Goal: Find specific page/section: Find specific page/section

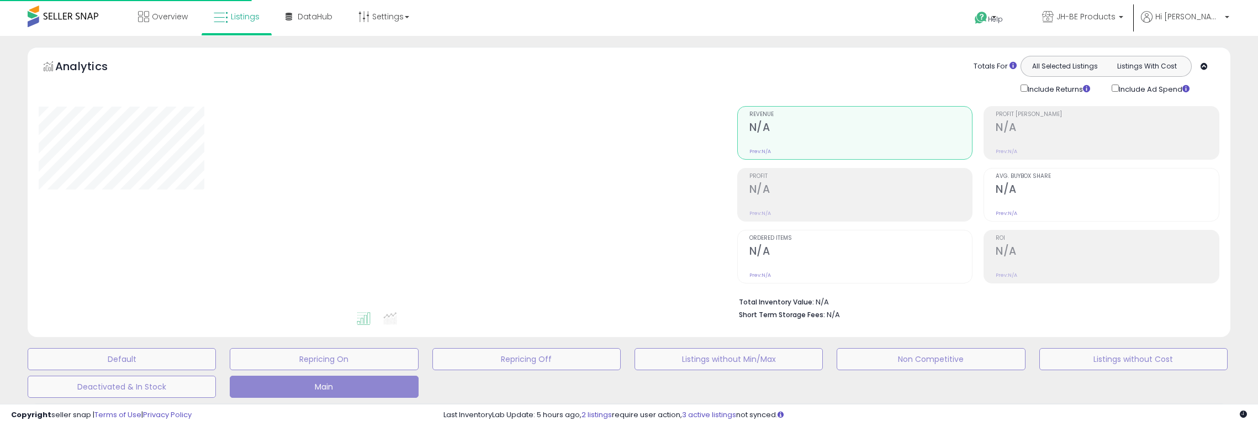
scroll to position [259, 0]
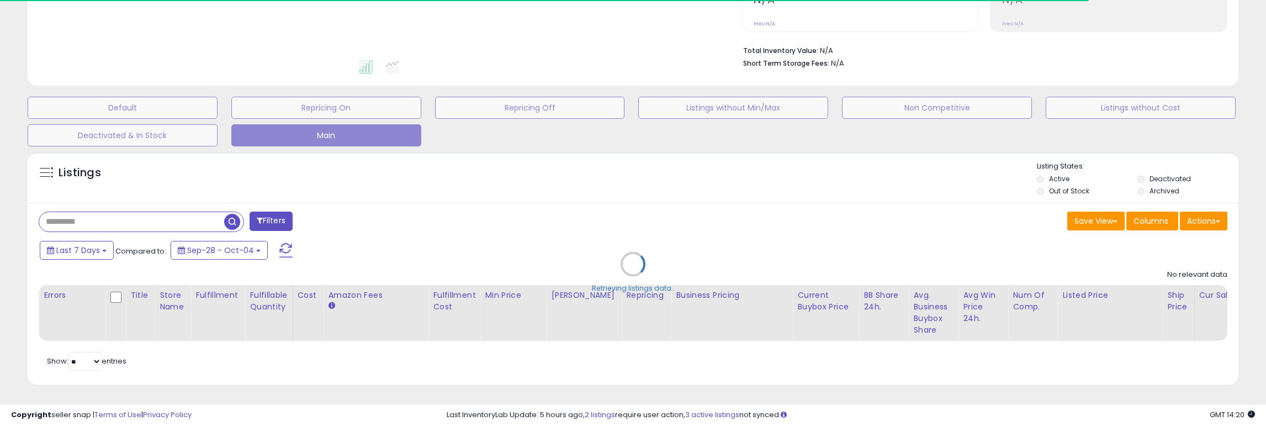
type input "**********"
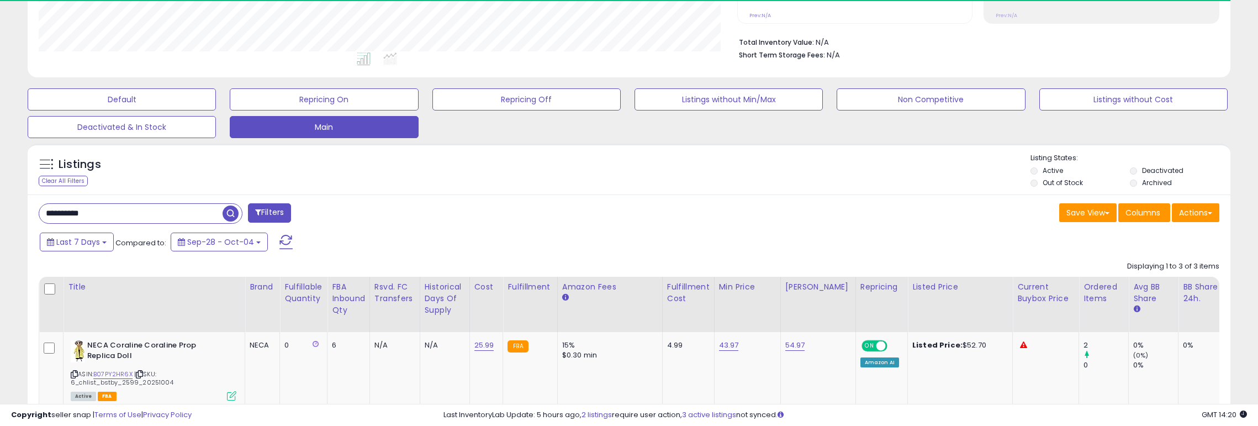
scroll to position [226, 698]
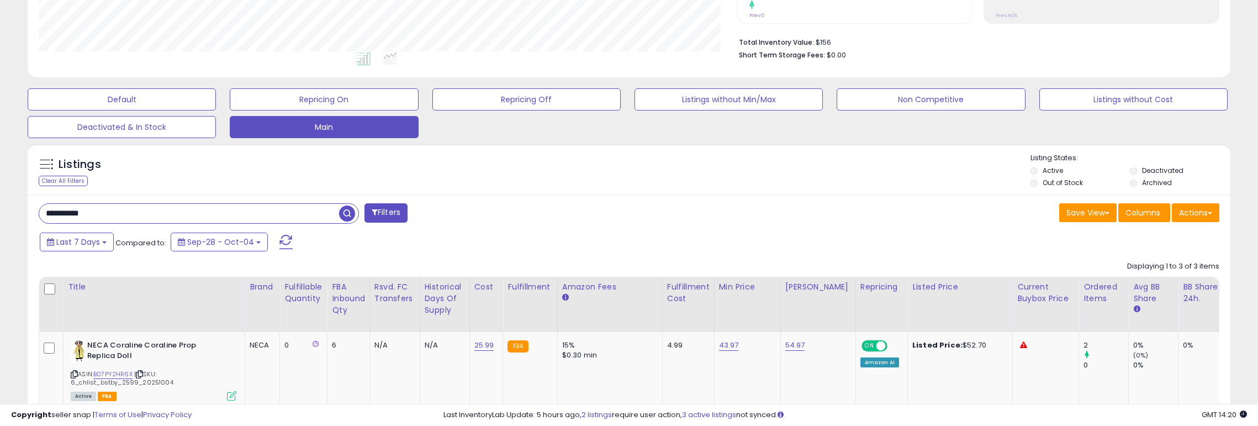
drag, startPoint x: 106, startPoint y: 209, endPoint x: 6, endPoint y: 202, distance: 100.2
click at [6, 202] on div "**********" at bounding box center [629, 201] width 1247 height 829
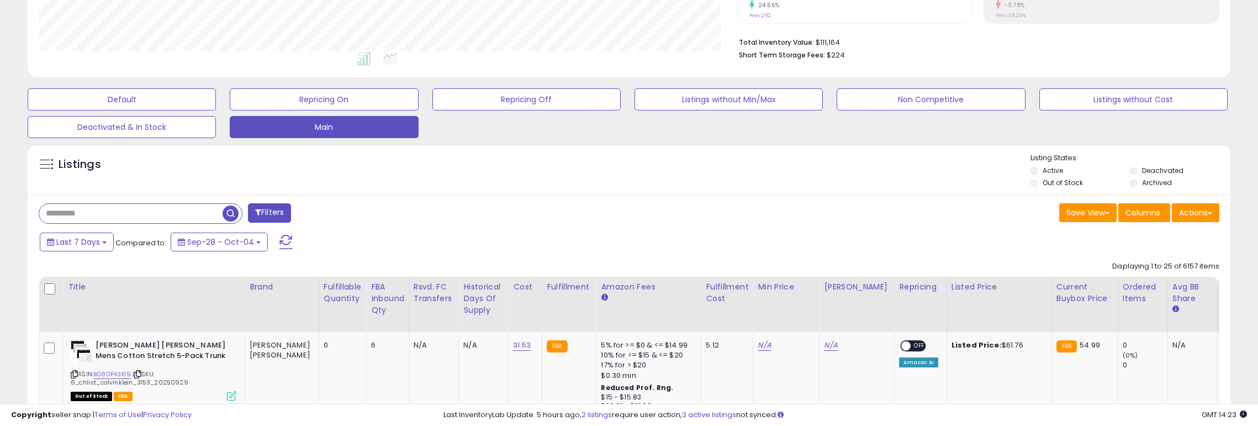
click at [716, 204] on div "Save View Save As New View Update Current View Columns Actions Import Export Vi…" at bounding box center [928, 214] width 598 height 22
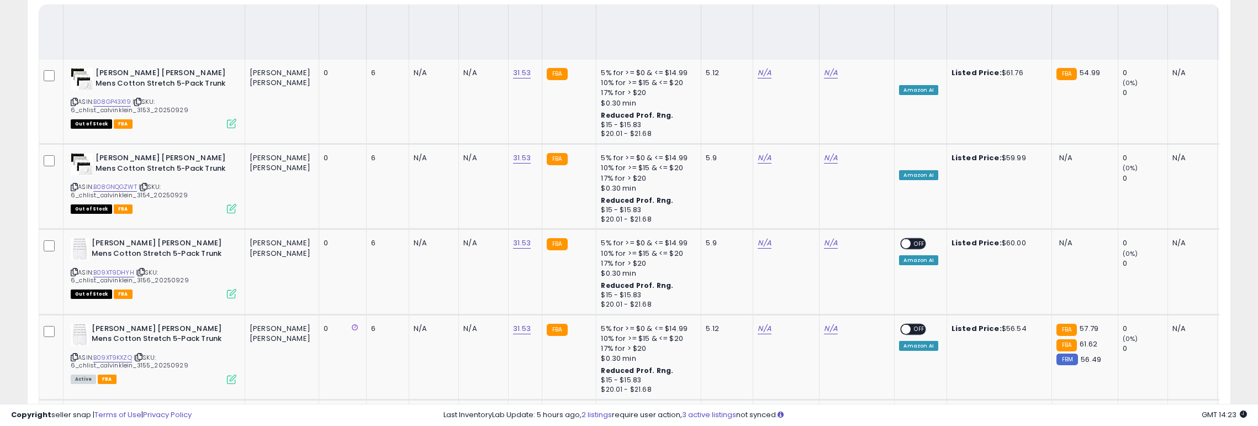
scroll to position [2435, 0]
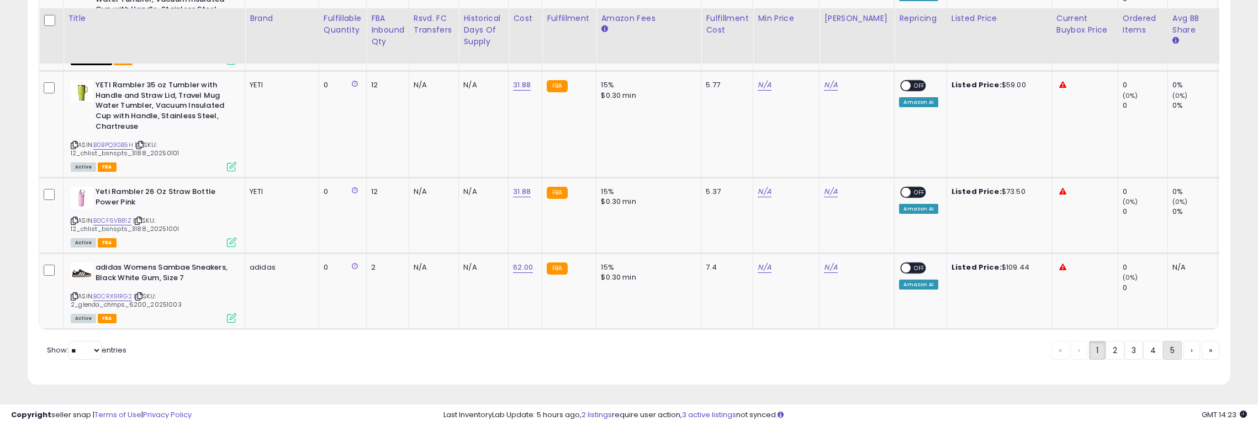
click at [1166, 352] on link "5" at bounding box center [1172, 350] width 19 height 19
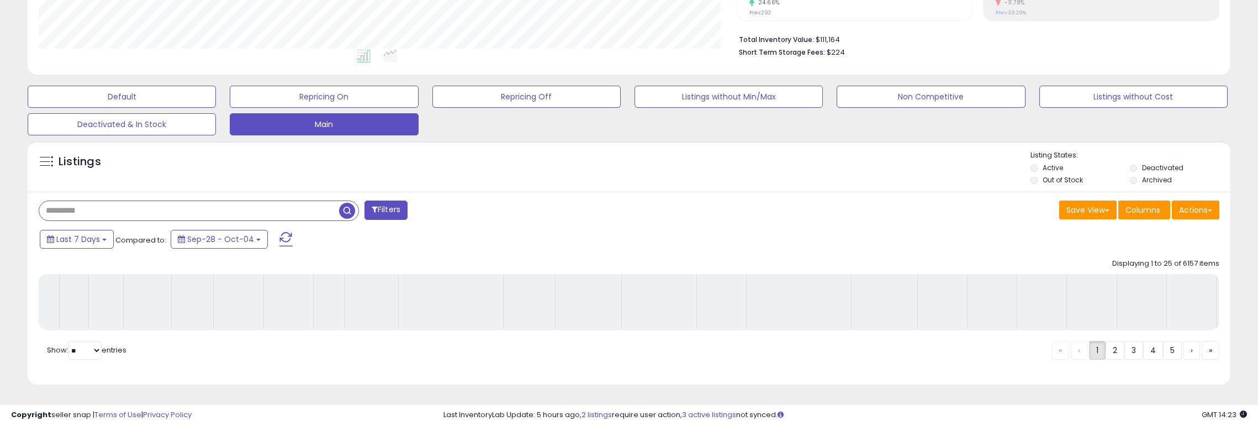
scroll to position [271, 0]
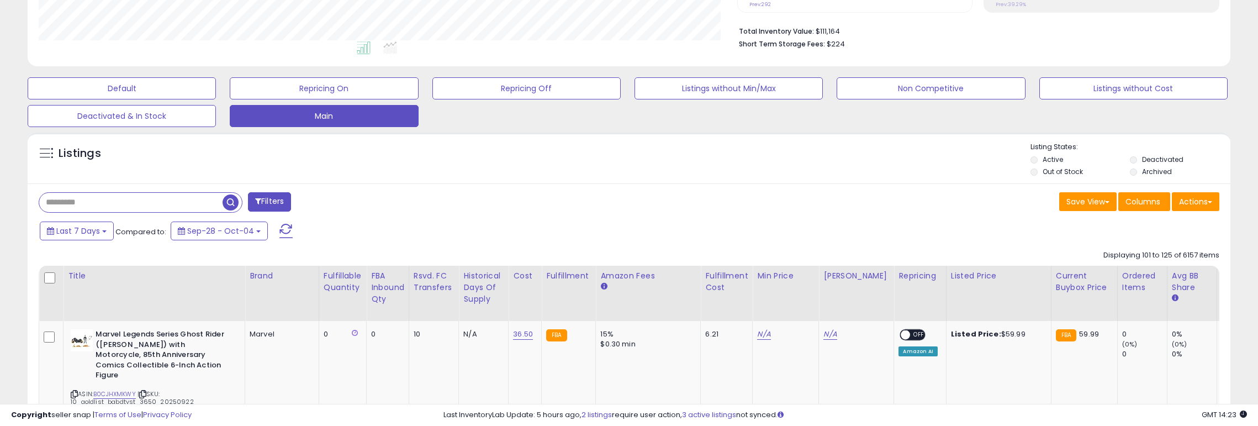
click at [564, 167] on div "Listings" at bounding box center [629, 161] width 1202 height 38
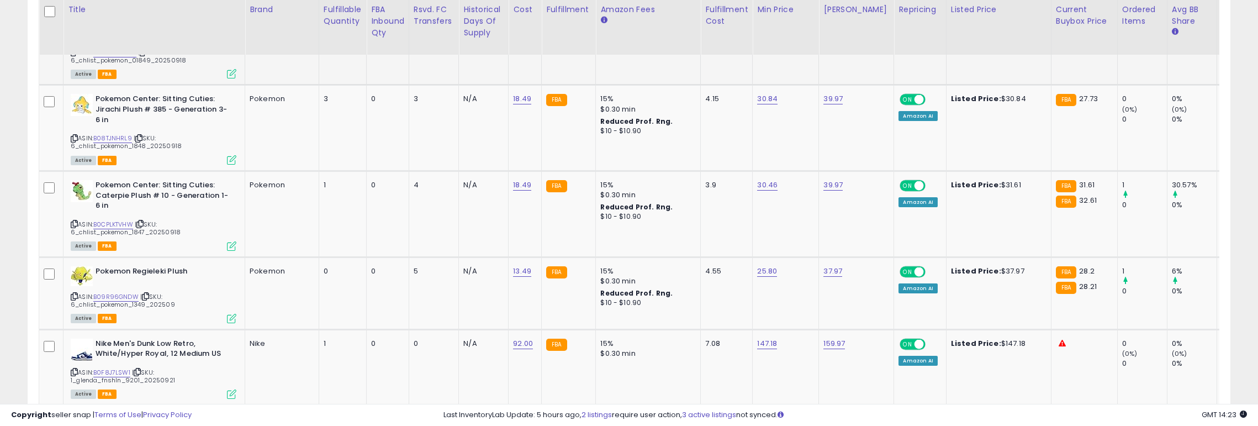
scroll to position [2343, 0]
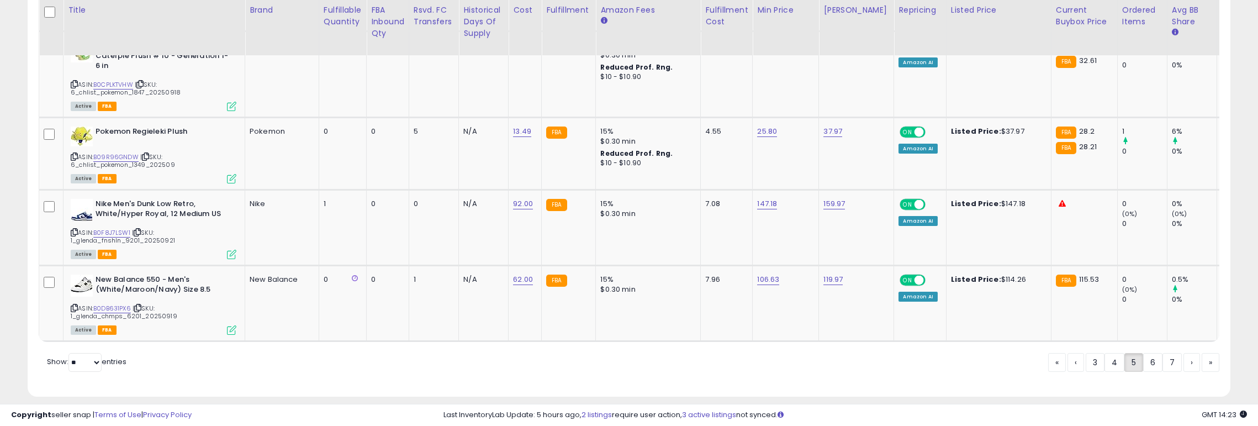
click at [1150, 353] on link "6" at bounding box center [1152, 362] width 19 height 19
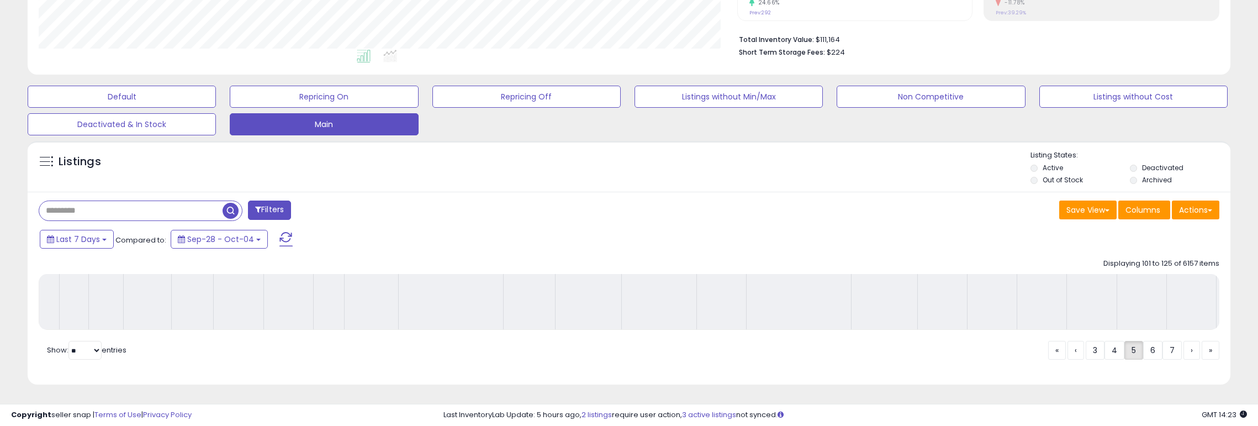
scroll to position [271, 0]
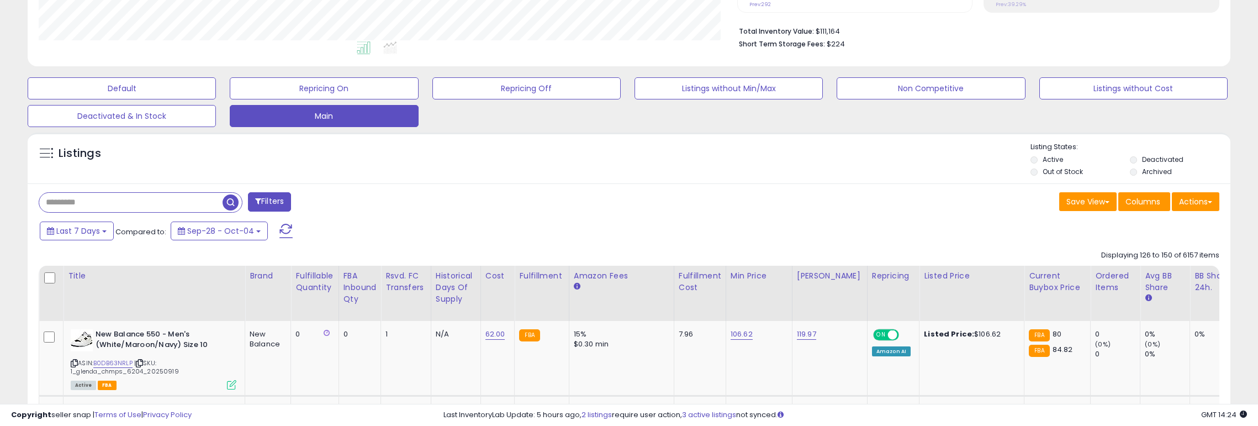
click at [548, 178] on div "Listings" at bounding box center [629, 161] width 1202 height 38
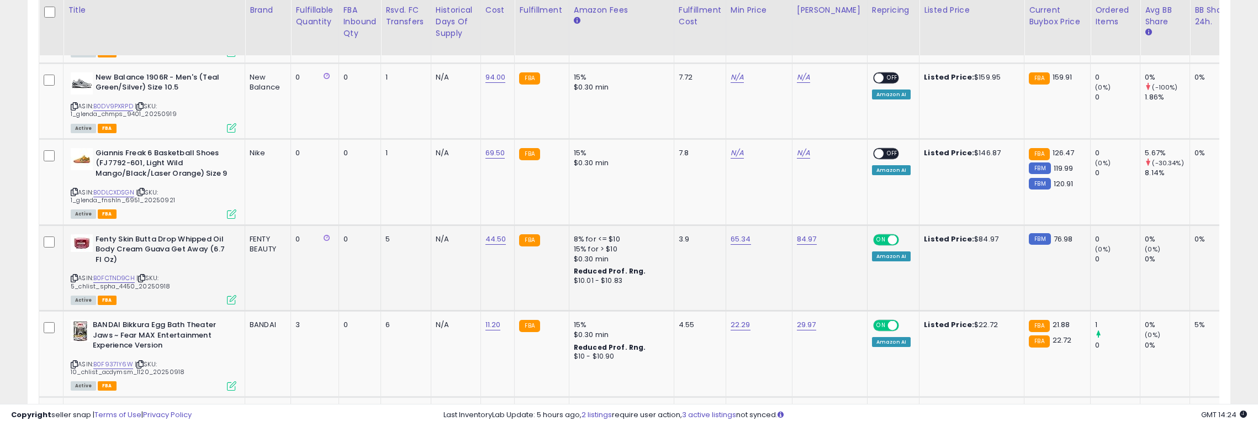
scroll to position [1043, 0]
